Goal: Information Seeking & Learning: Learn about a topic

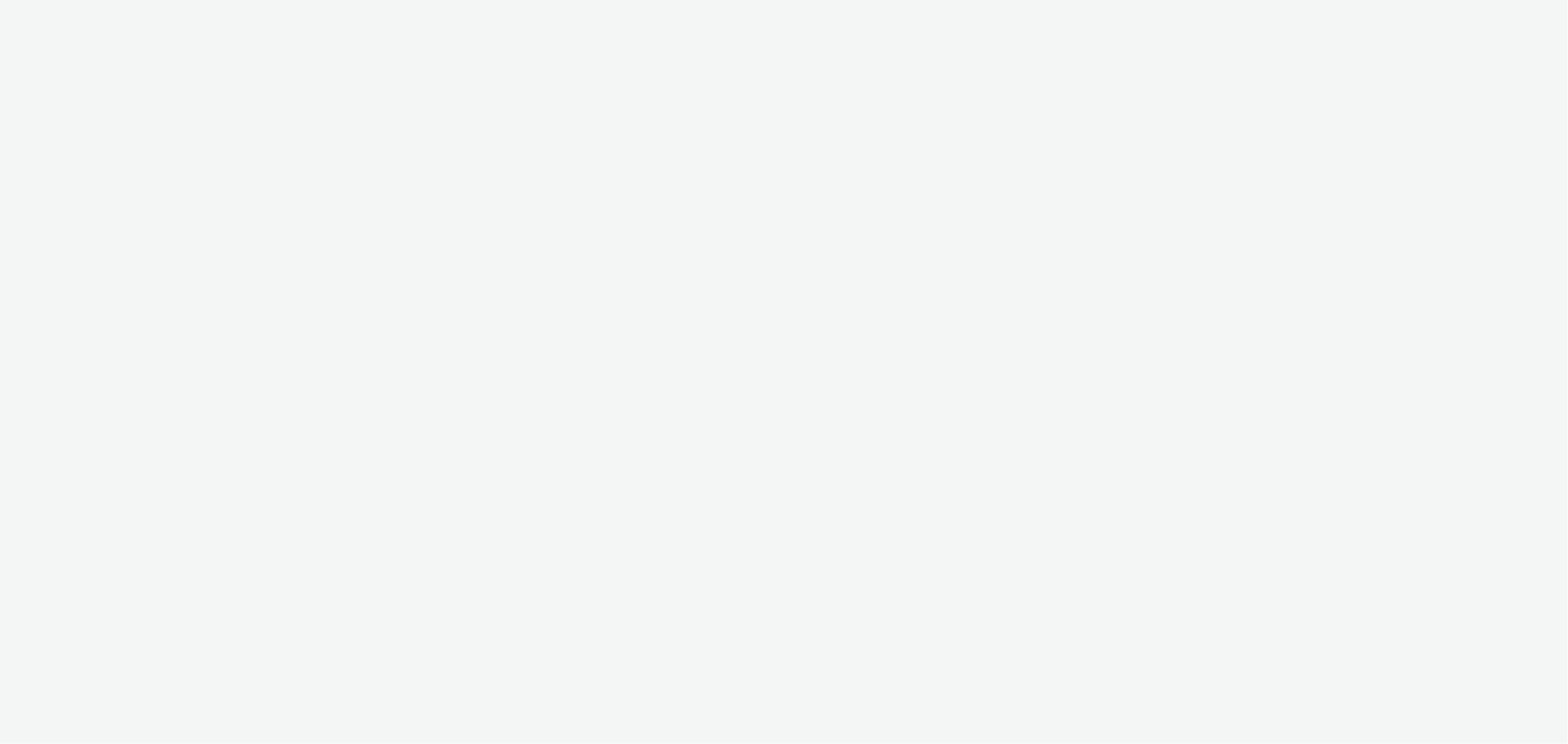
select select "b1b940d3-d05b-48b5-821e-f328c33b988b"
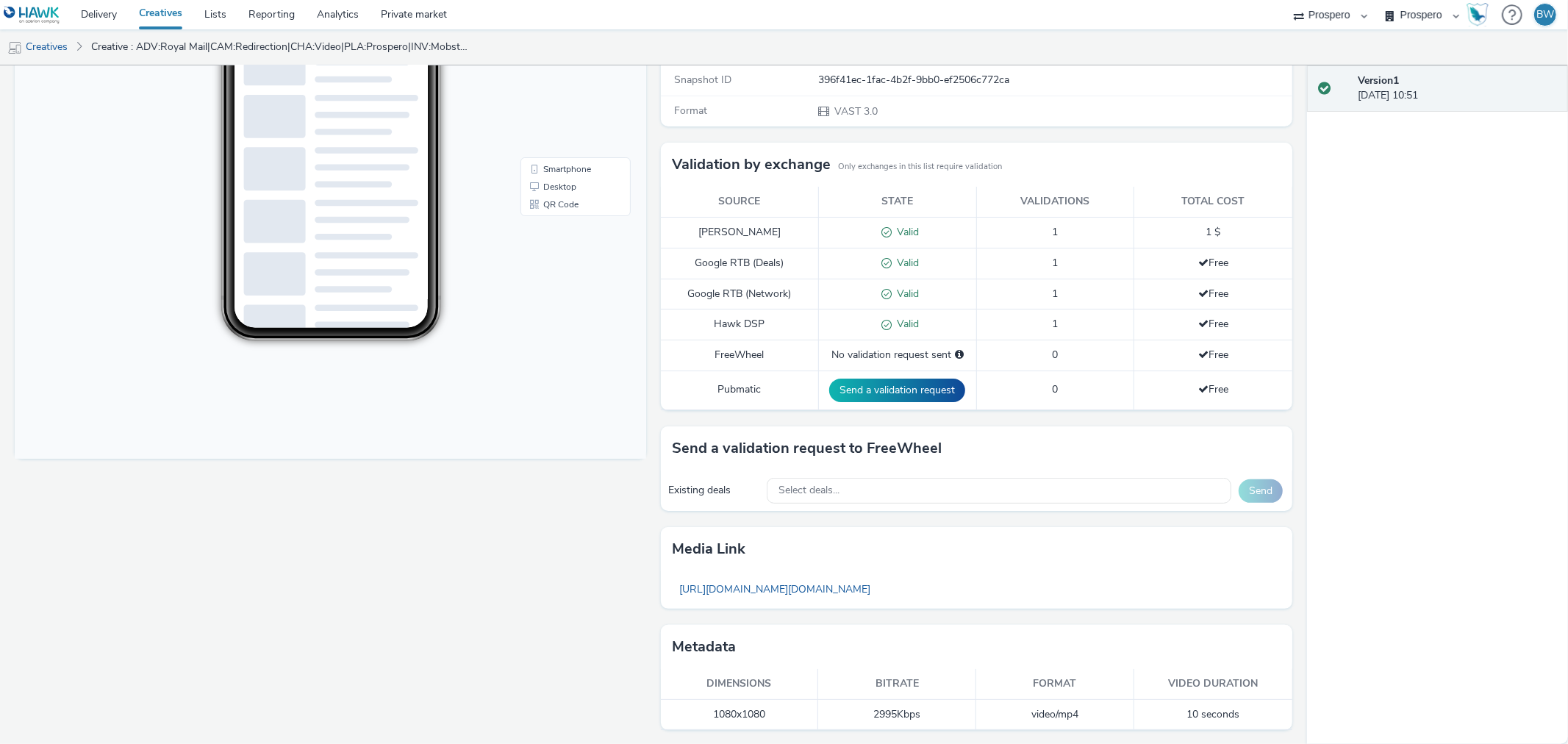
scroll to position [321, 0]
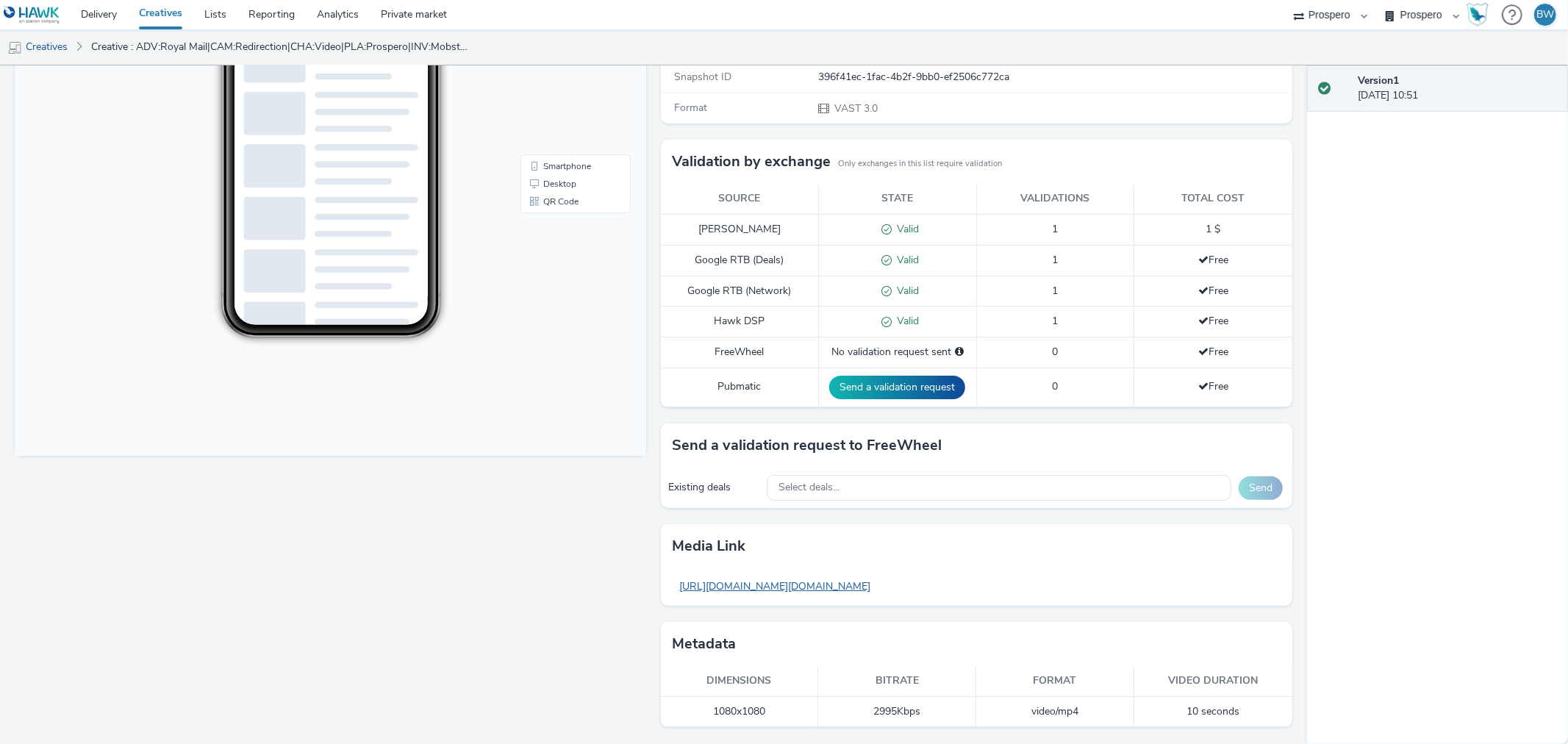
click at [403, 245] on link "https://tabmo-cdn.s3.eu-west-1.amazonaws.com/hawk.tabmo.io/organizations/b1b940…" at bounding box center [351, 241] width 103 height 6
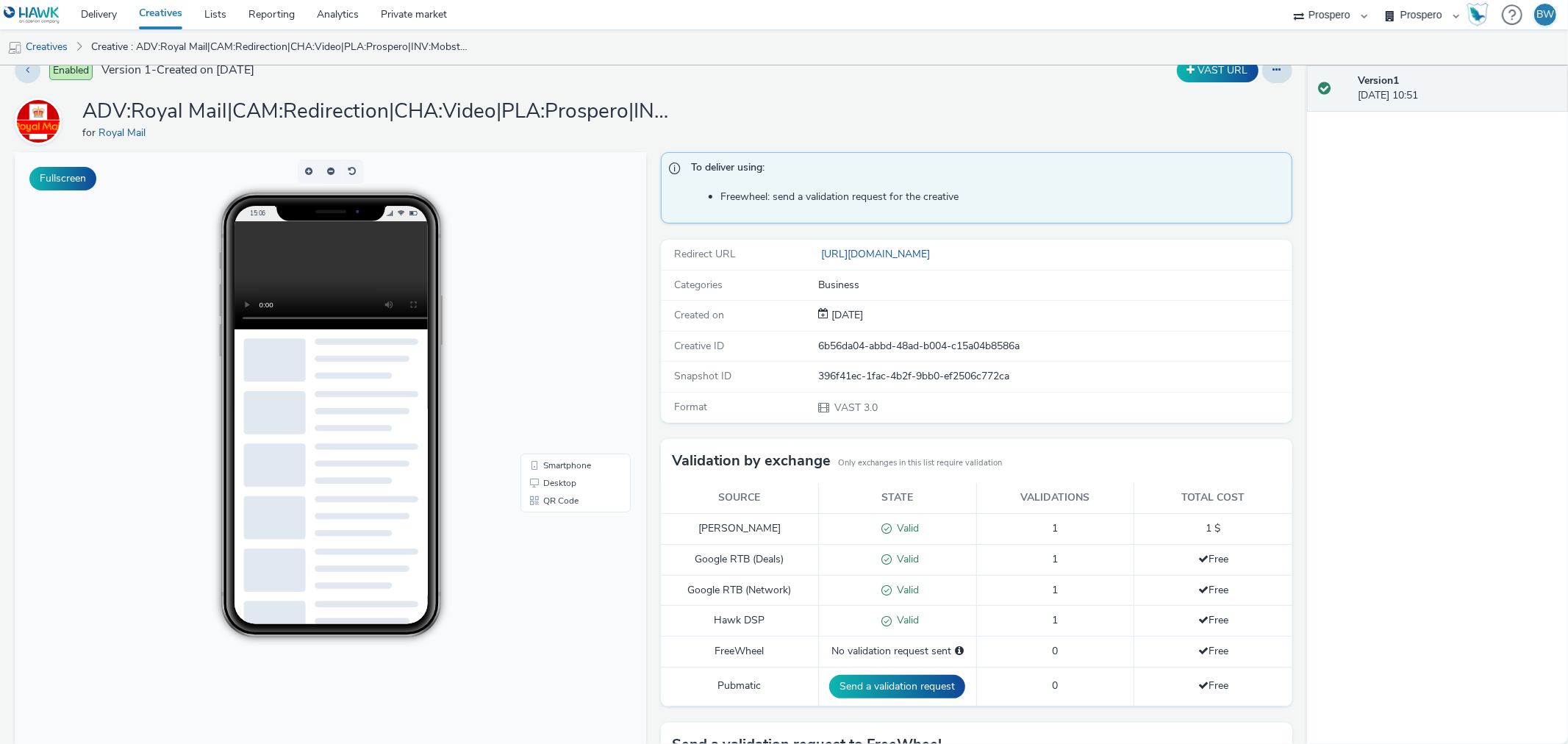
scroll to position [0, 0]
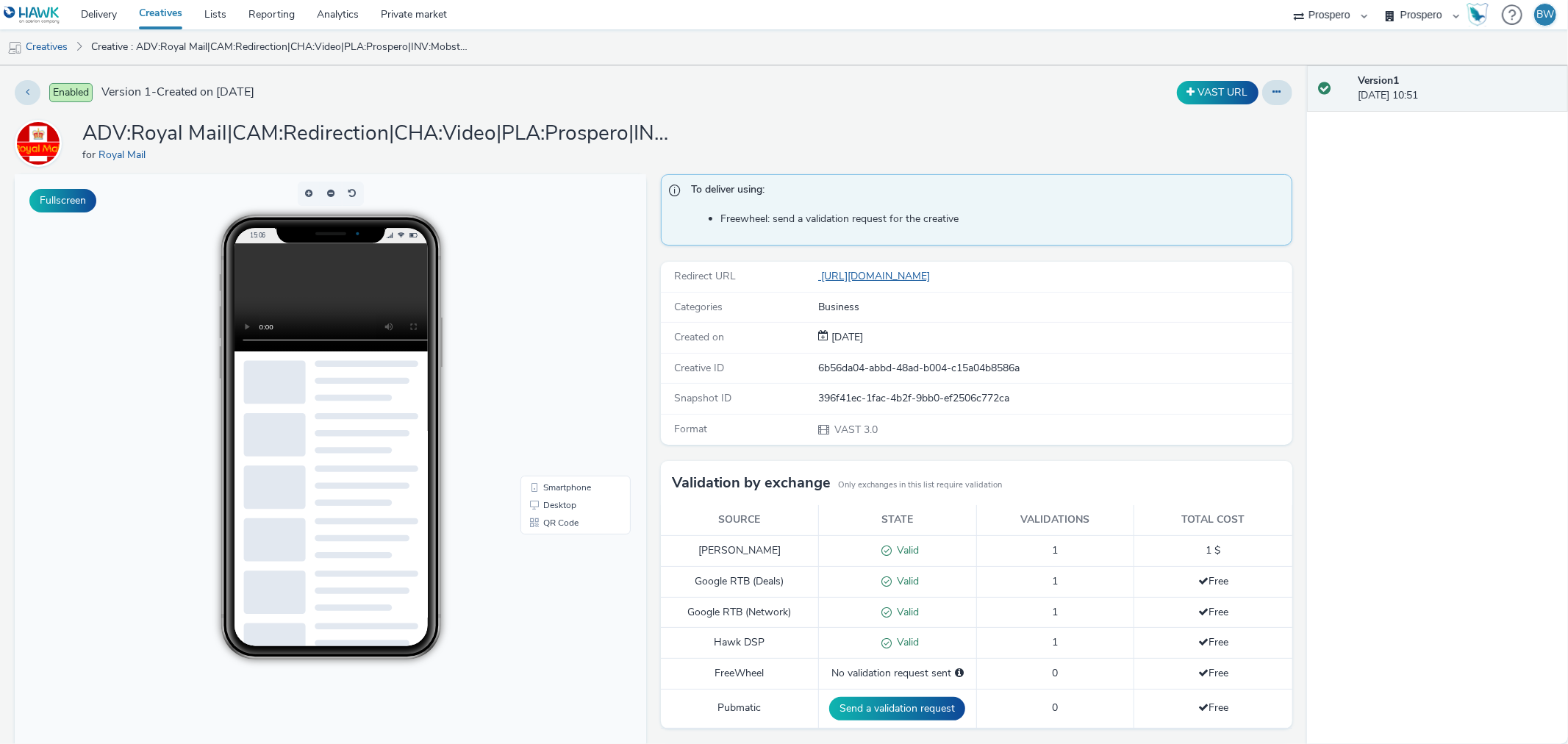
click at [0, 0] on link "[URL][DOMAIN_NAME]" at bounding box center [0, 0] width 0 height 0
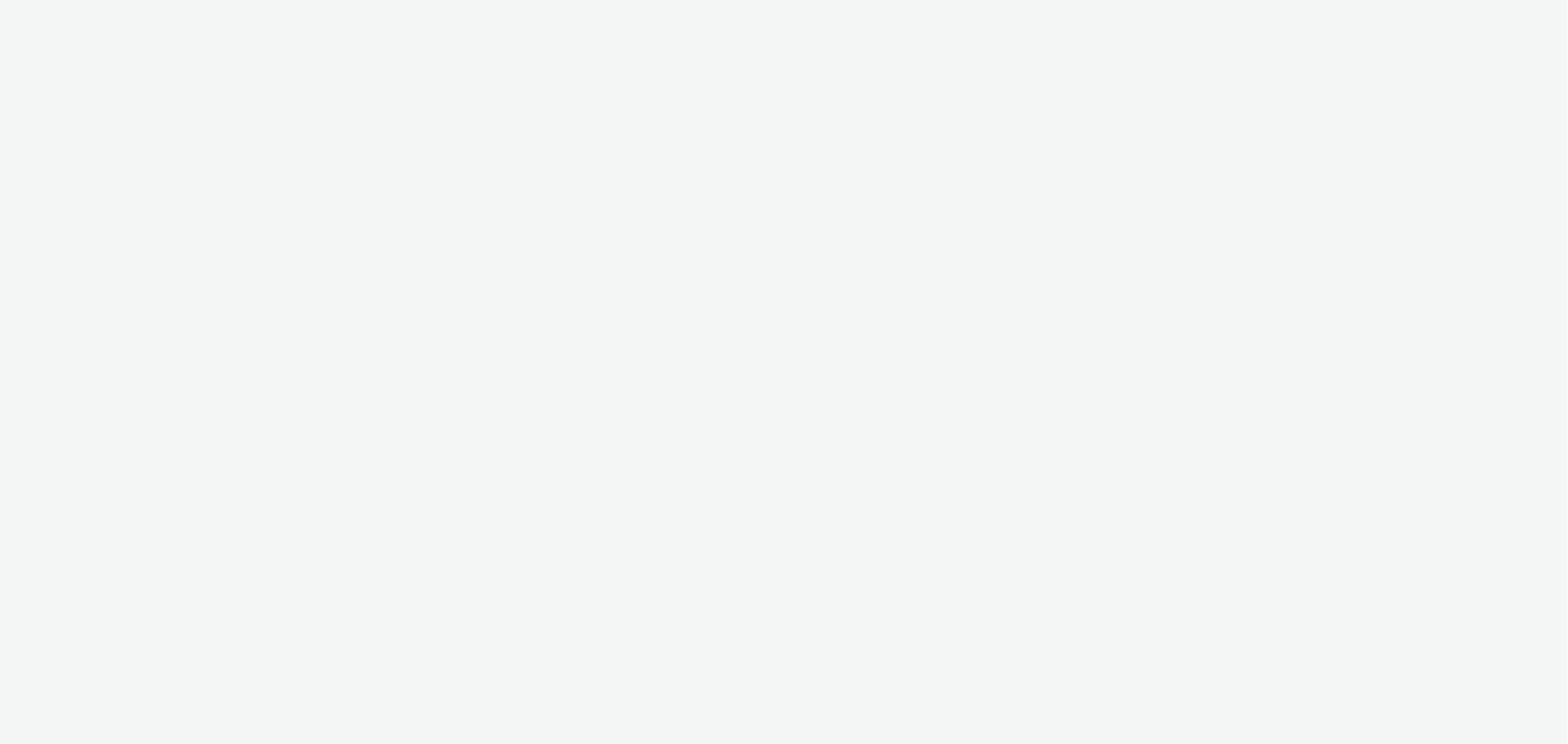
select select "b1b940d3-d05b-48b5-821e-f328c33b988b"
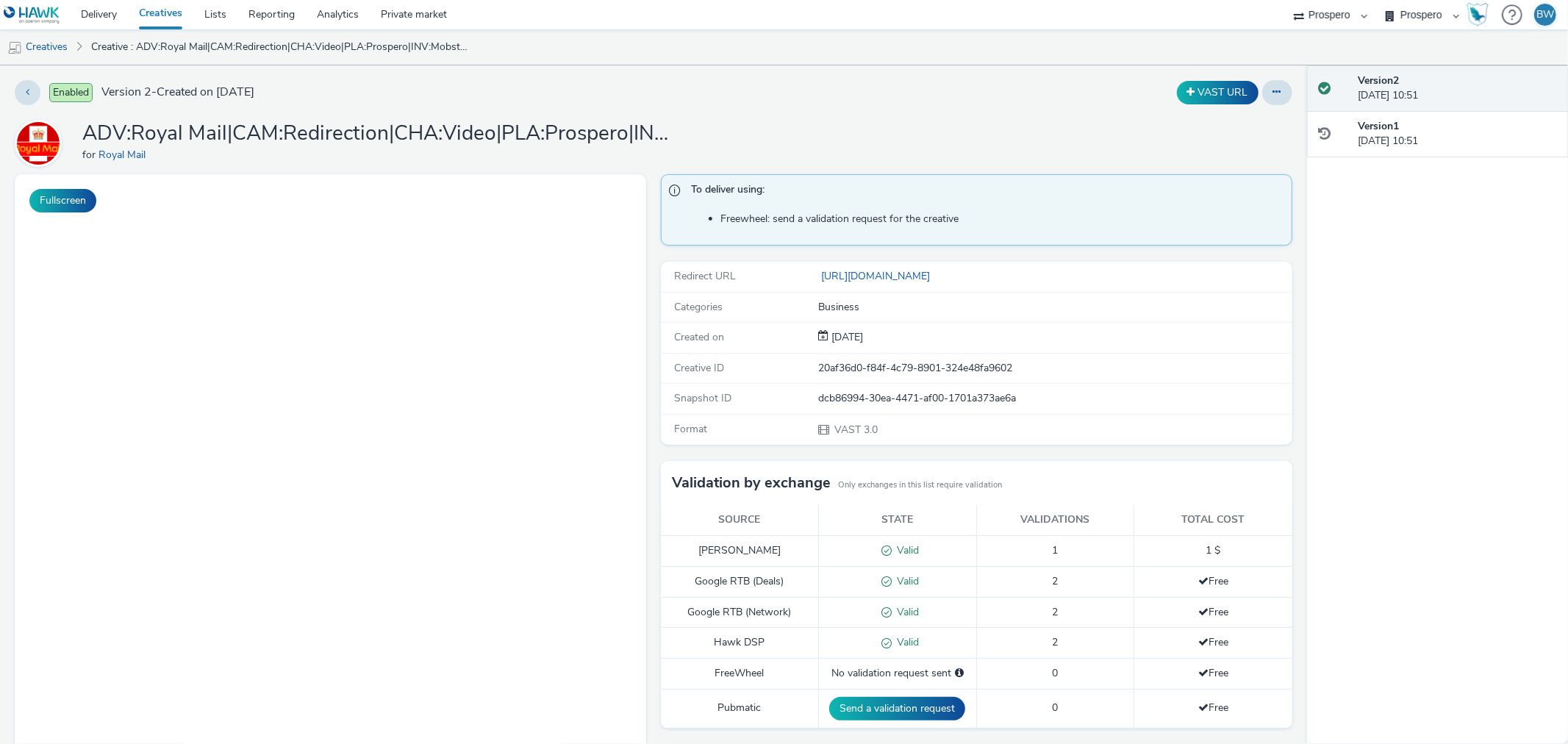
scroll to position [321, 0]
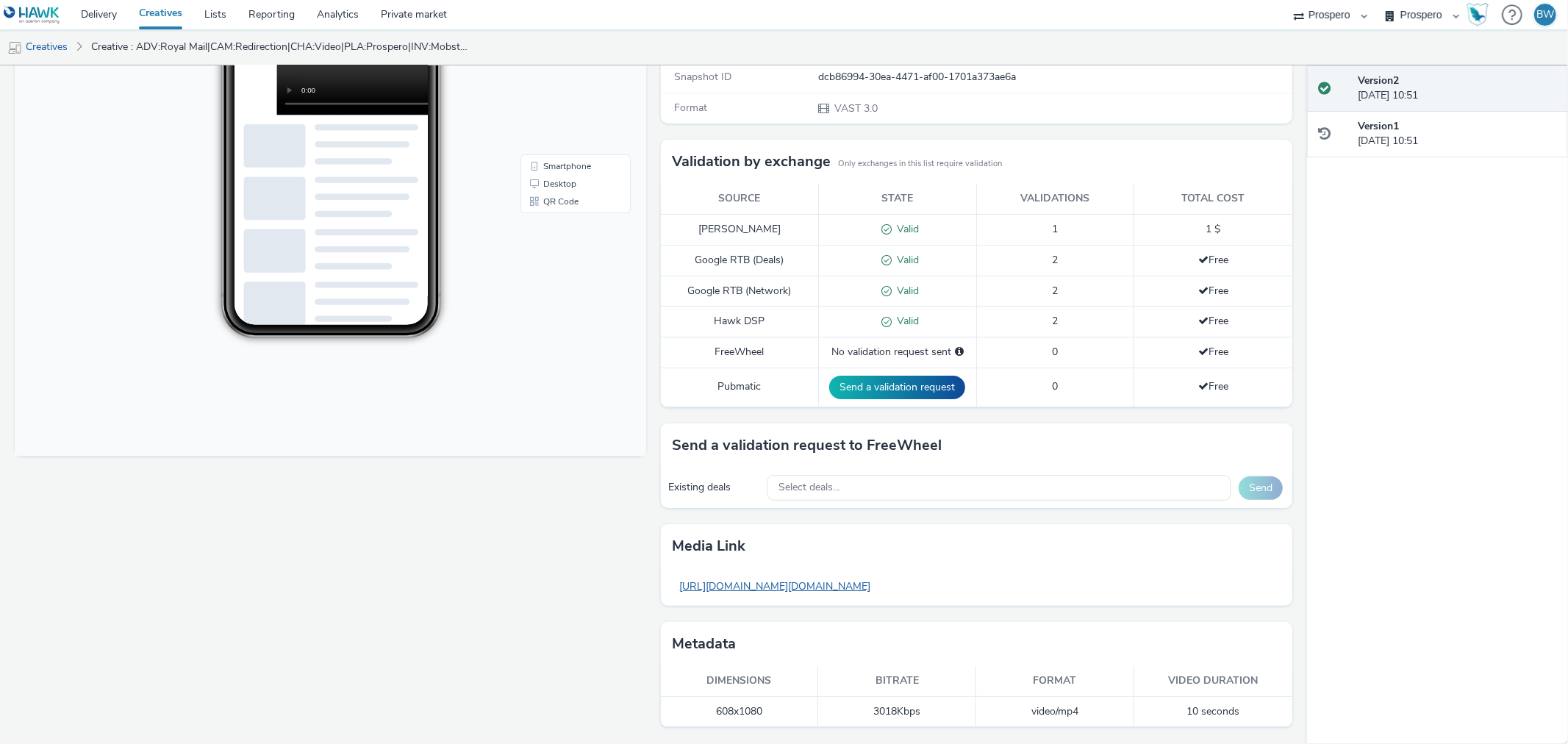
click at [403, 314] on link "[URL][DOMAIN_NAME][DOMAIN_NAME]" at bounding box center [351, 309] width 103 height 8
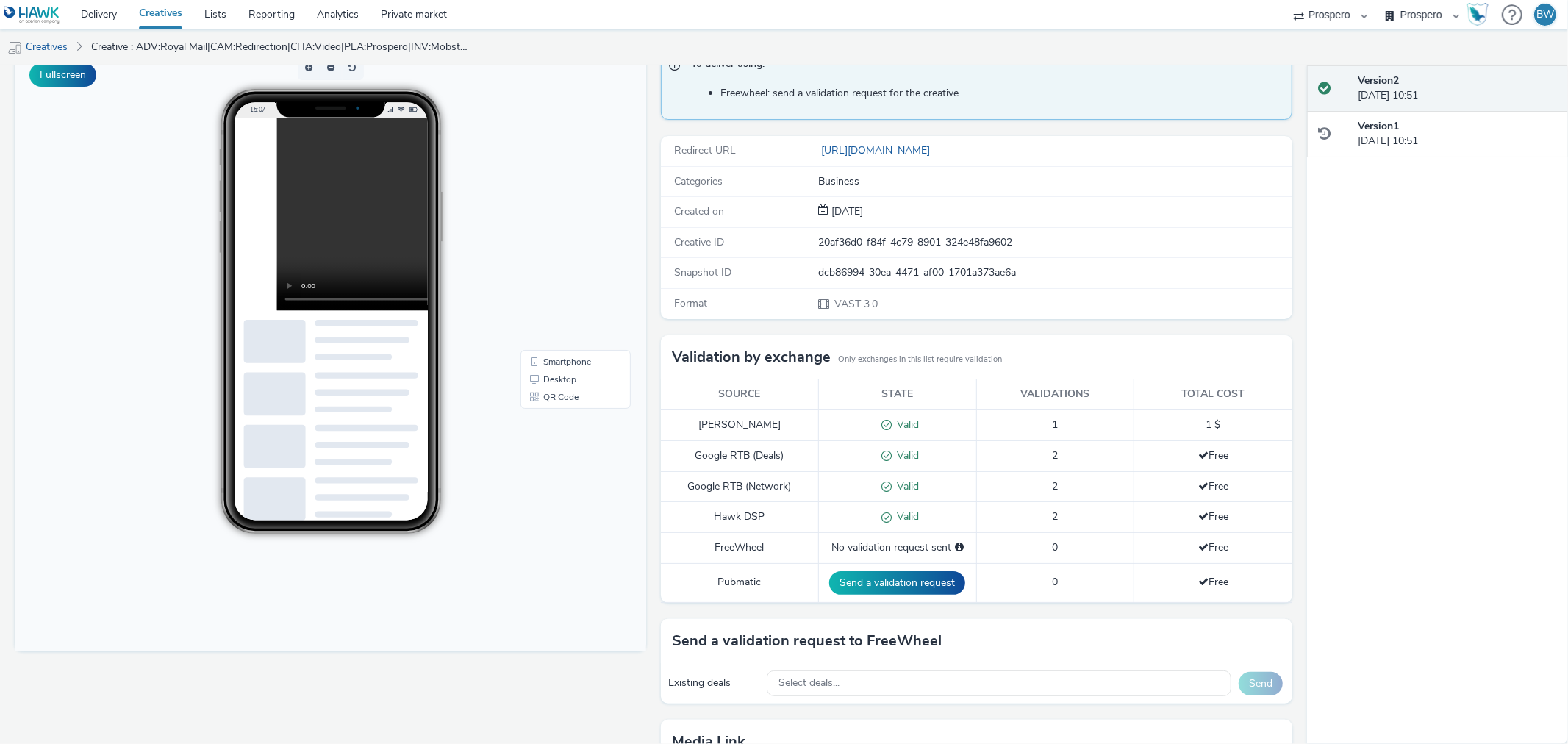
scroll to position [0, 0]
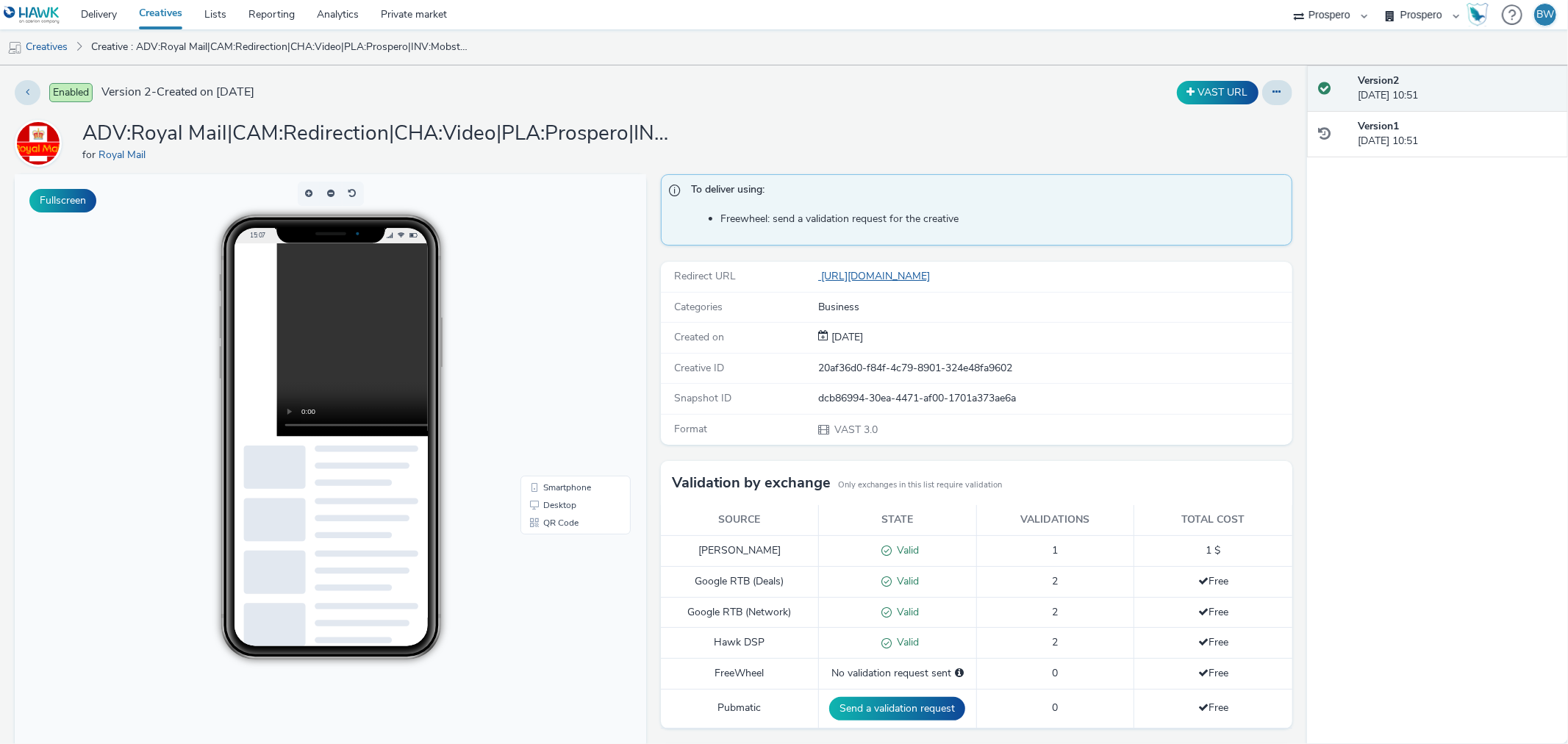
click at [910, 278] on link "[URL][DOMAIN_NAME]" at bounding box center [877, 276] width 118 height 14
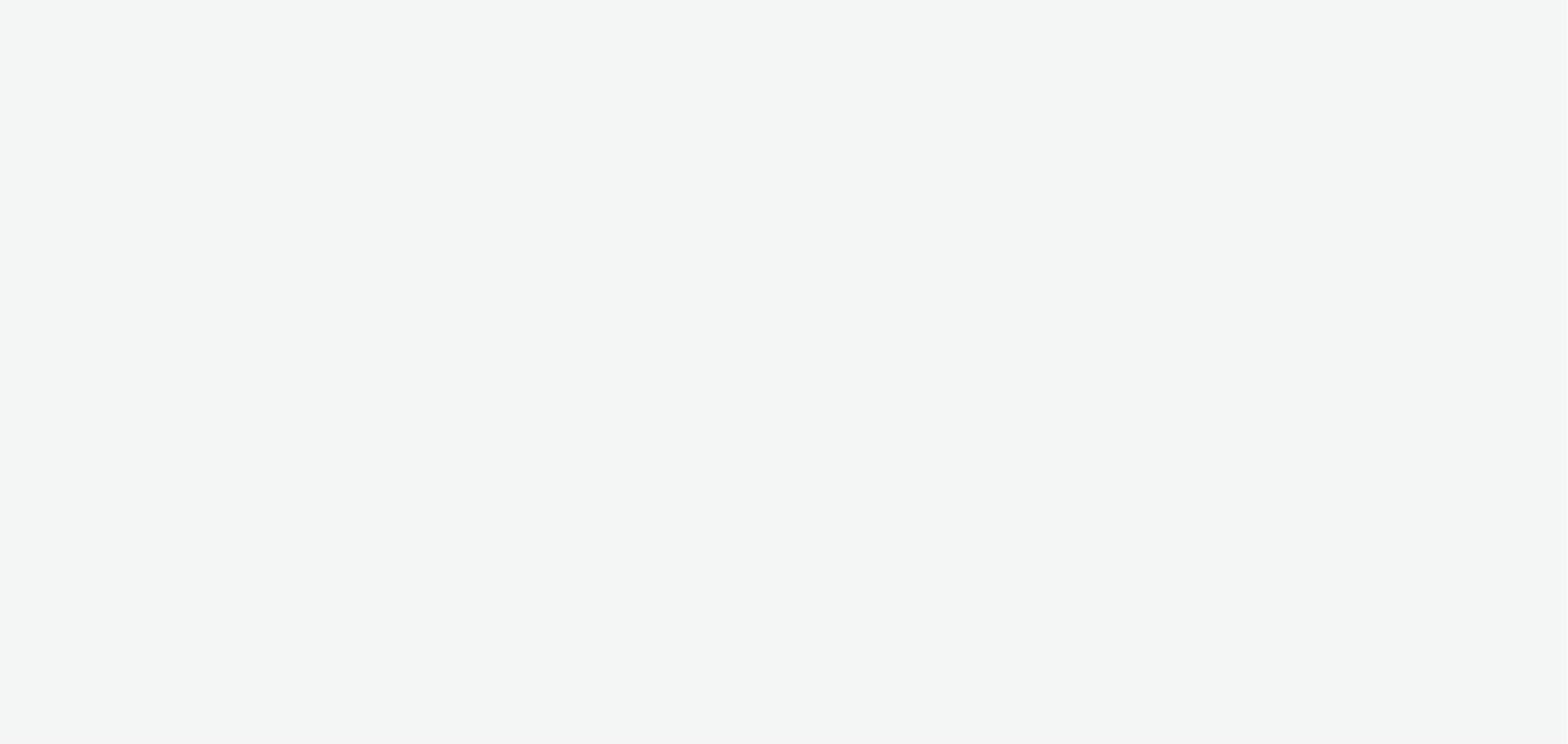
select select "b1b940d3-d05b-48b5-821e-f328c33b988b"
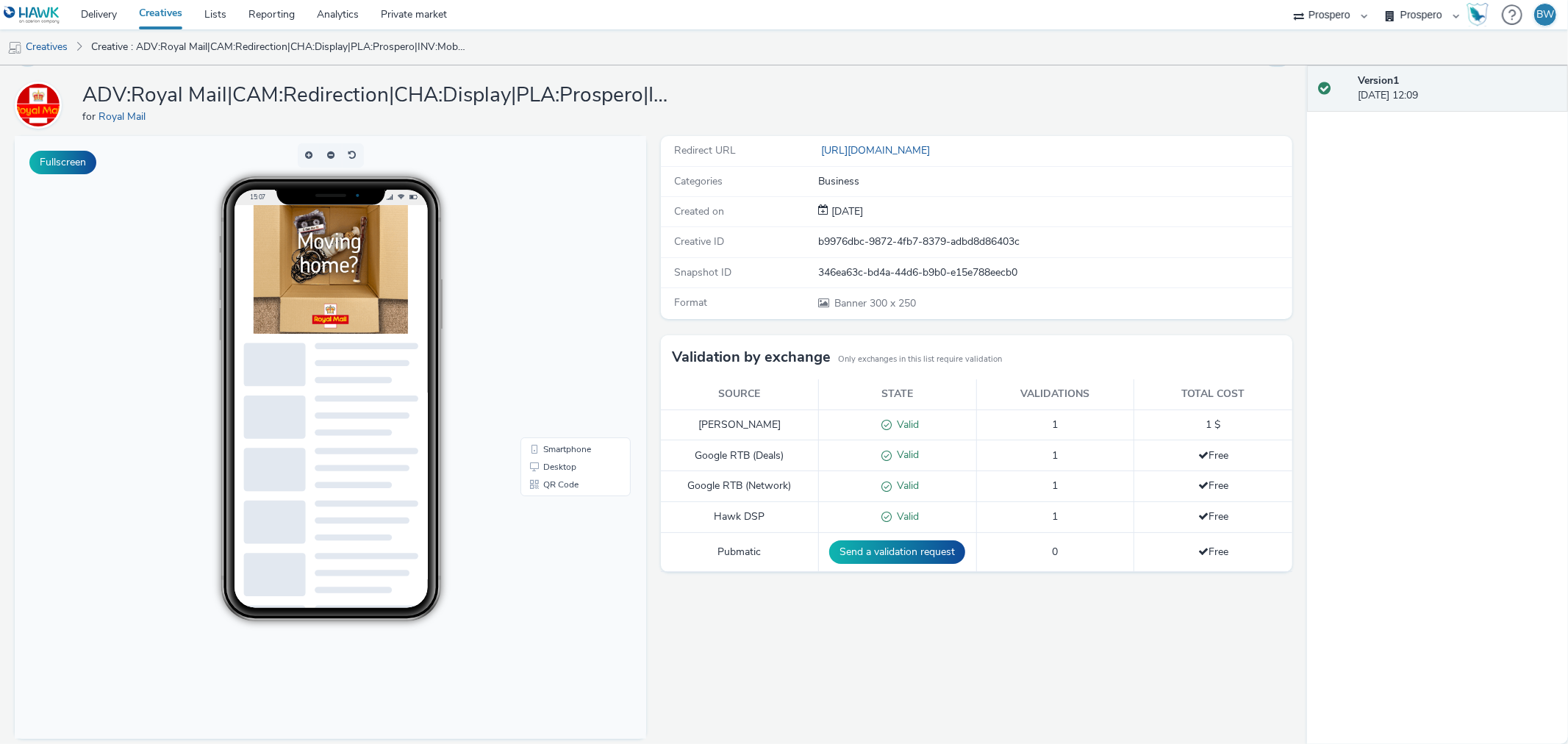
scroll to position [49, 0]
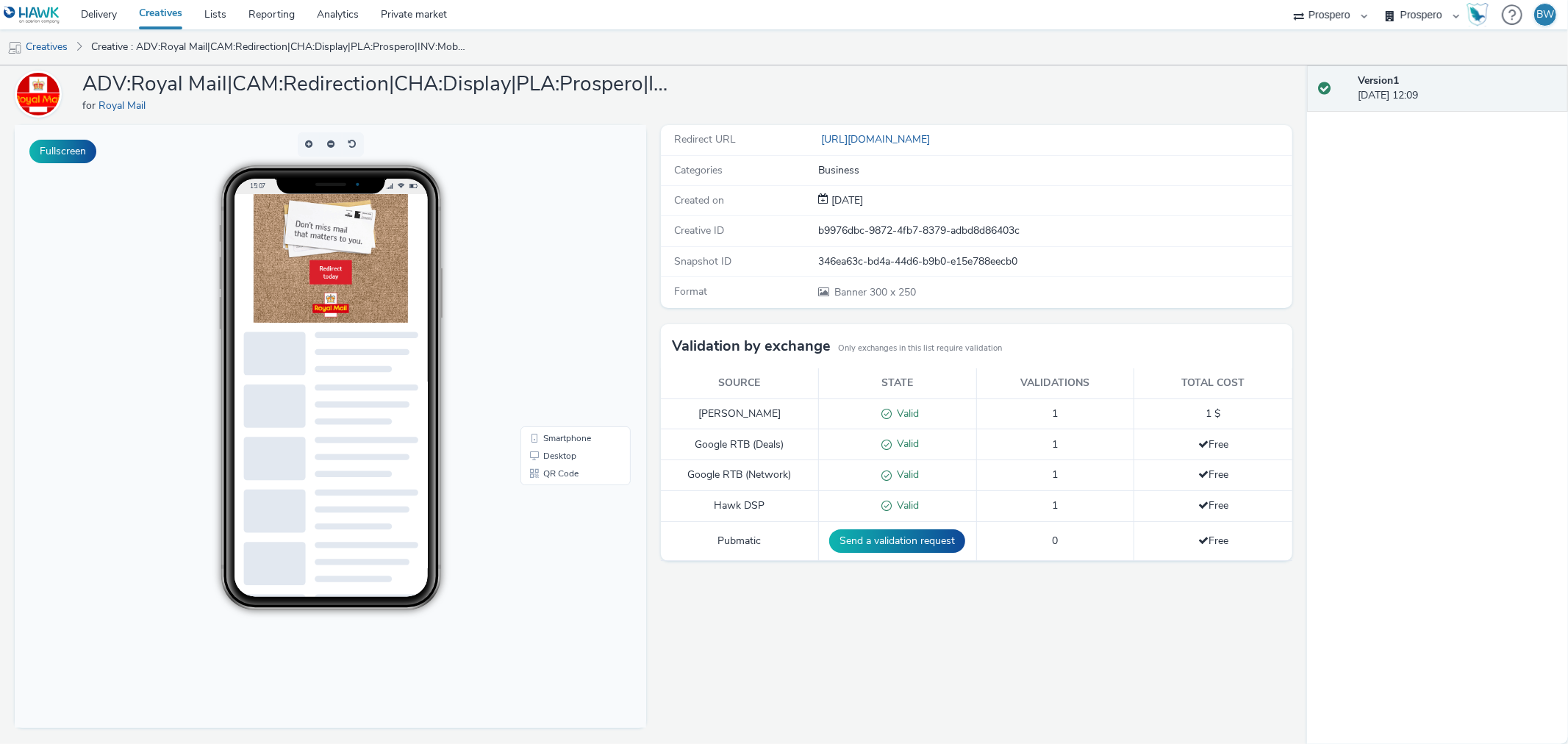
click at [0, 0] on div "Categories Business" at bounding box center [0, 0] width 0 height 0
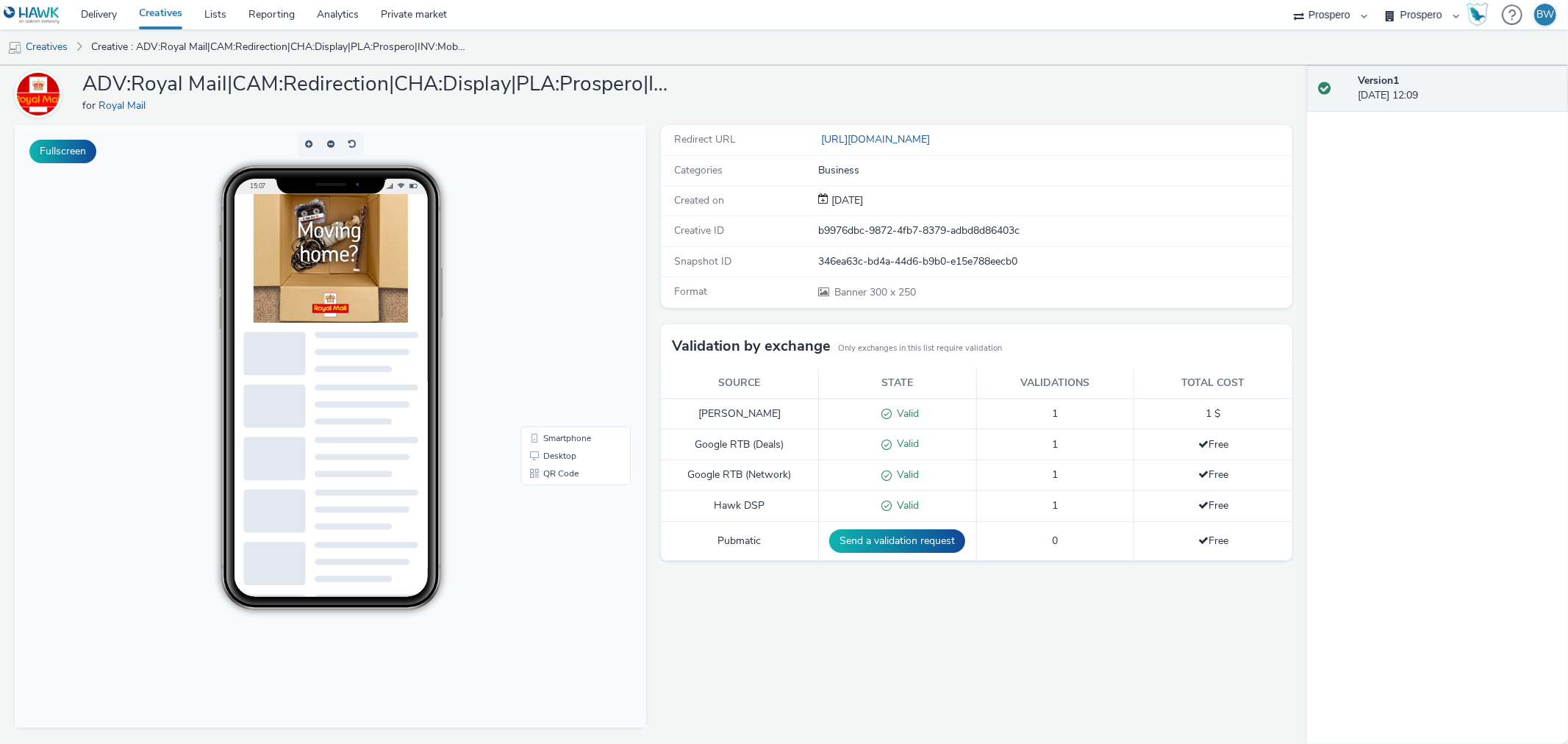
click at [0, 0] on div "Redirect URL https://www.royalmail.com/" at bounding box center [0, 0] width 0 height 0
click at [0, 0] on link "[URL][DOMAIN_NAME]" at bounding box center [0, 0] width 0 height 0
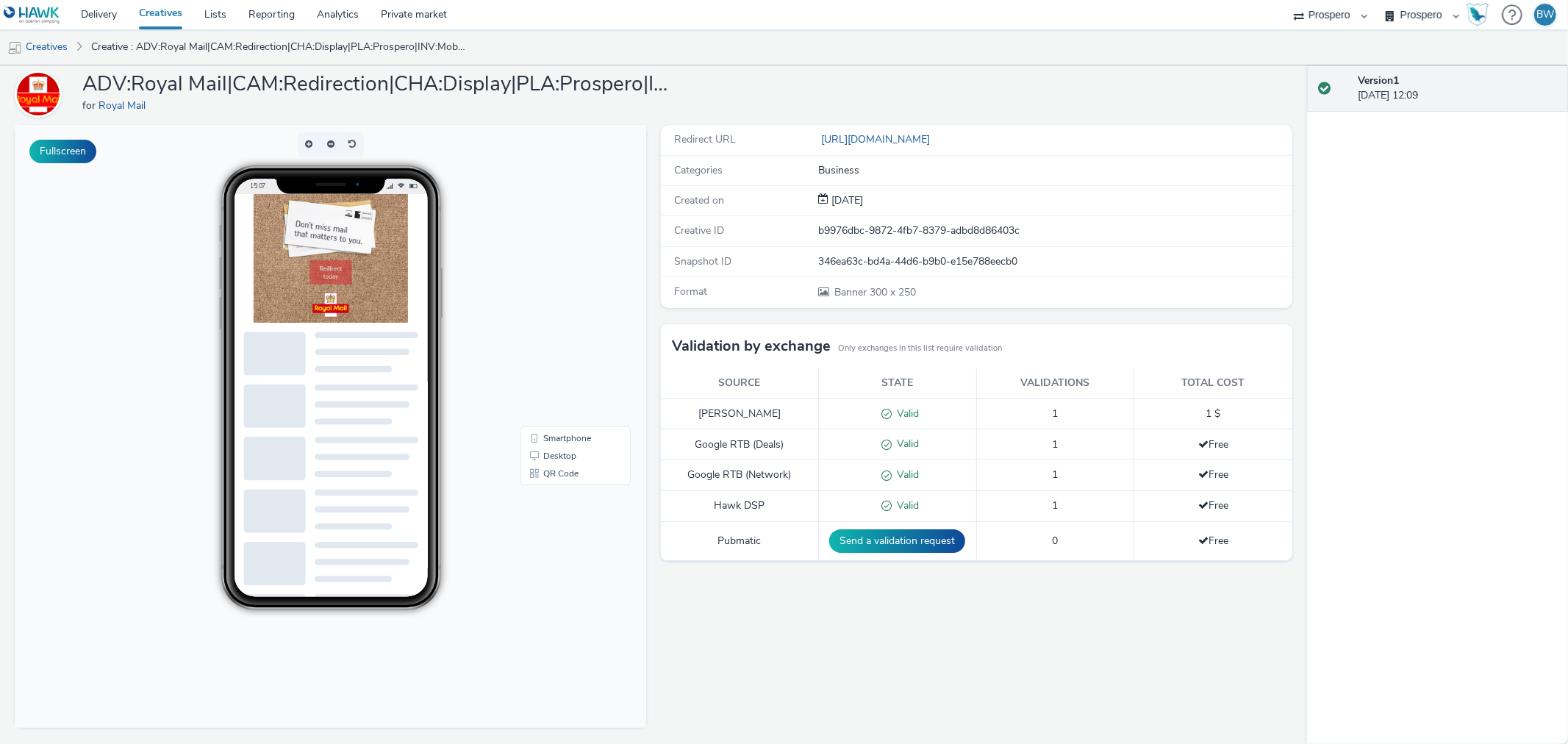
click at [320, 238] on img at bounding box center [330, 258] width 154 height 129
click at [363, 276] on img at bounding box center [330, 258] width 154 height 129
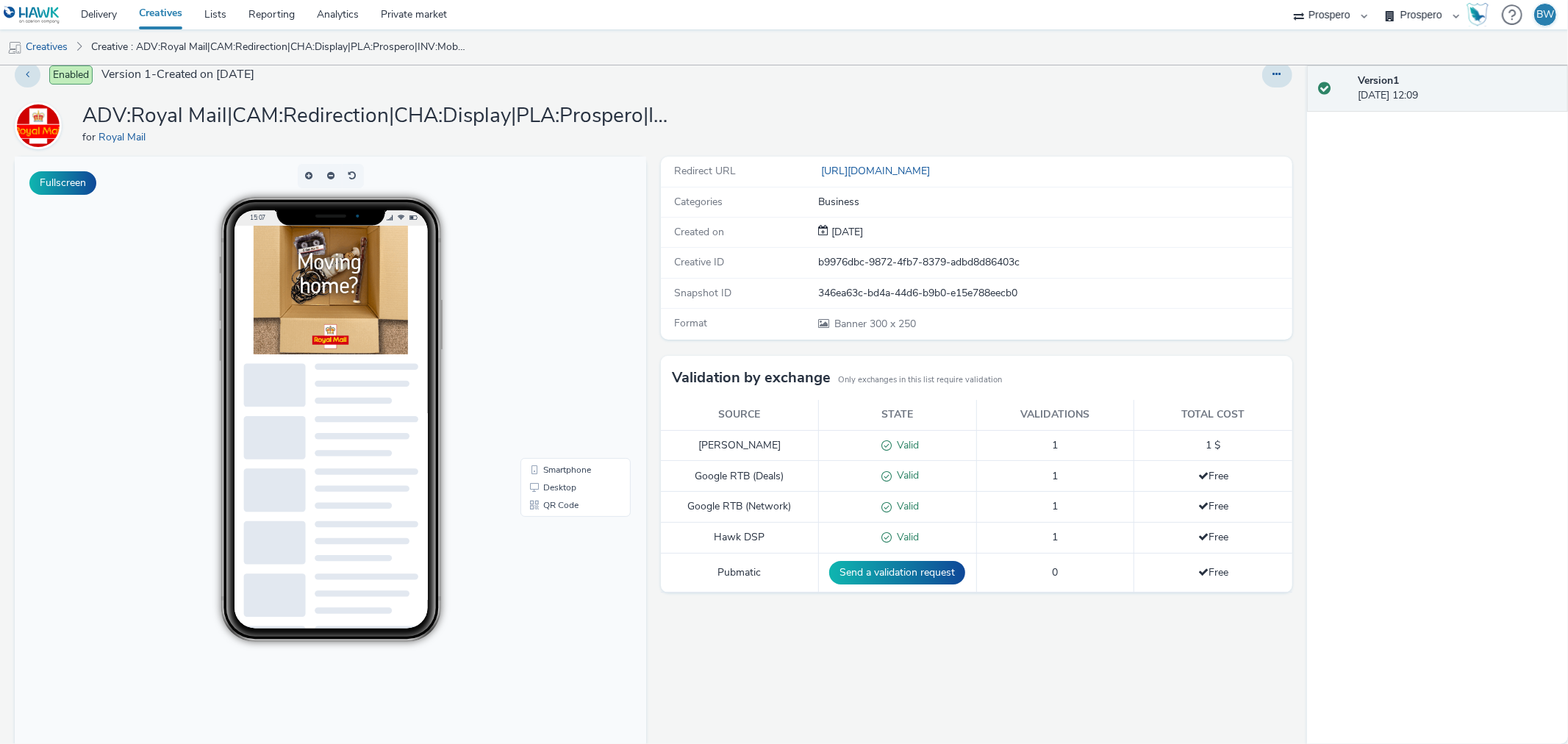
scroll to position [0, 0]
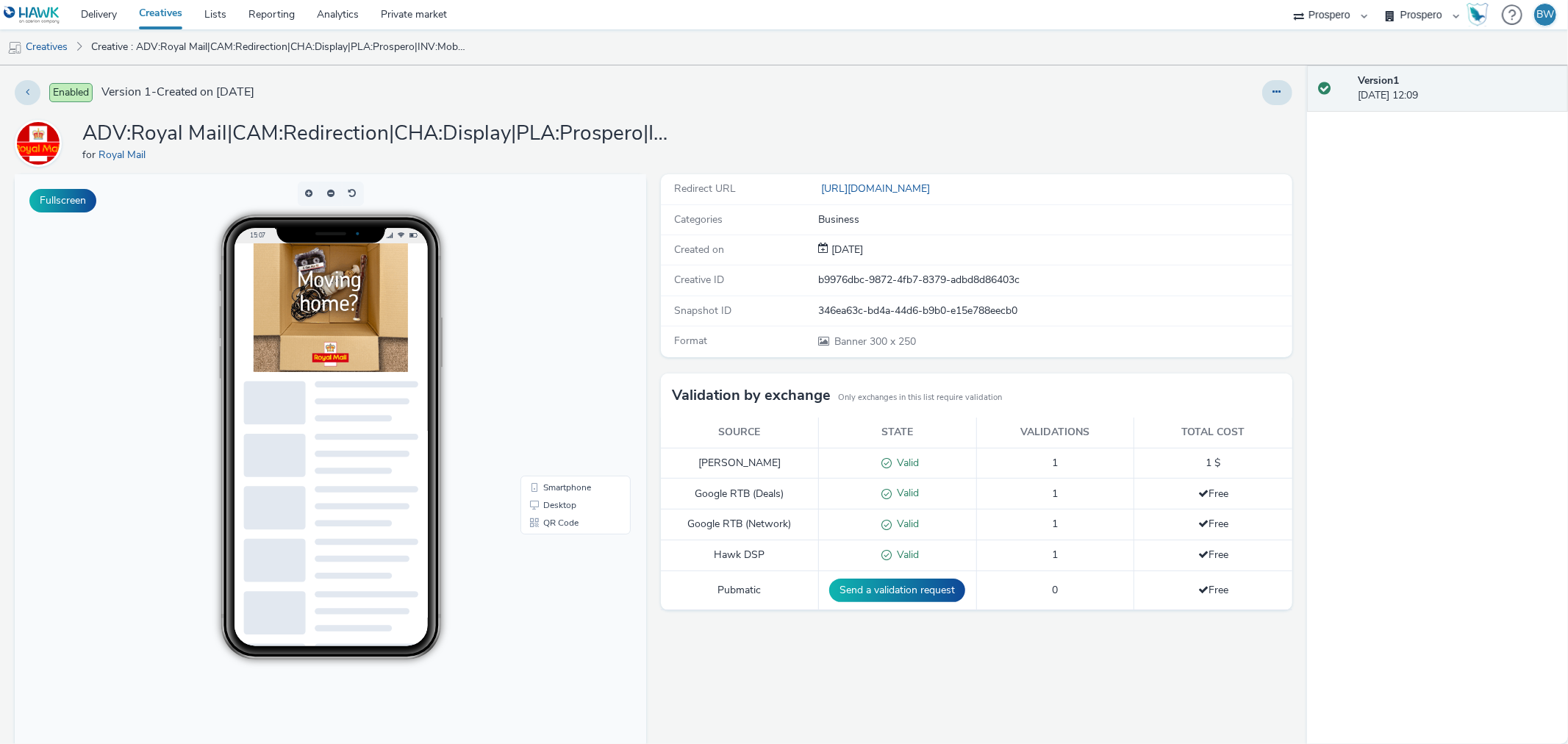
click at [1262, 100] on div at bounding box center [1277, 92] width 30 height 25
click at [1262, 96] on button at bounding box center [1277, 92] width 30 height 25
click at [772, 94] on div "Enabled Version 1 - Created on 11 July 2025" at bounding box center [398, 92] width 767 height 25
